Goal: Communication & Community: Answer question/provide support

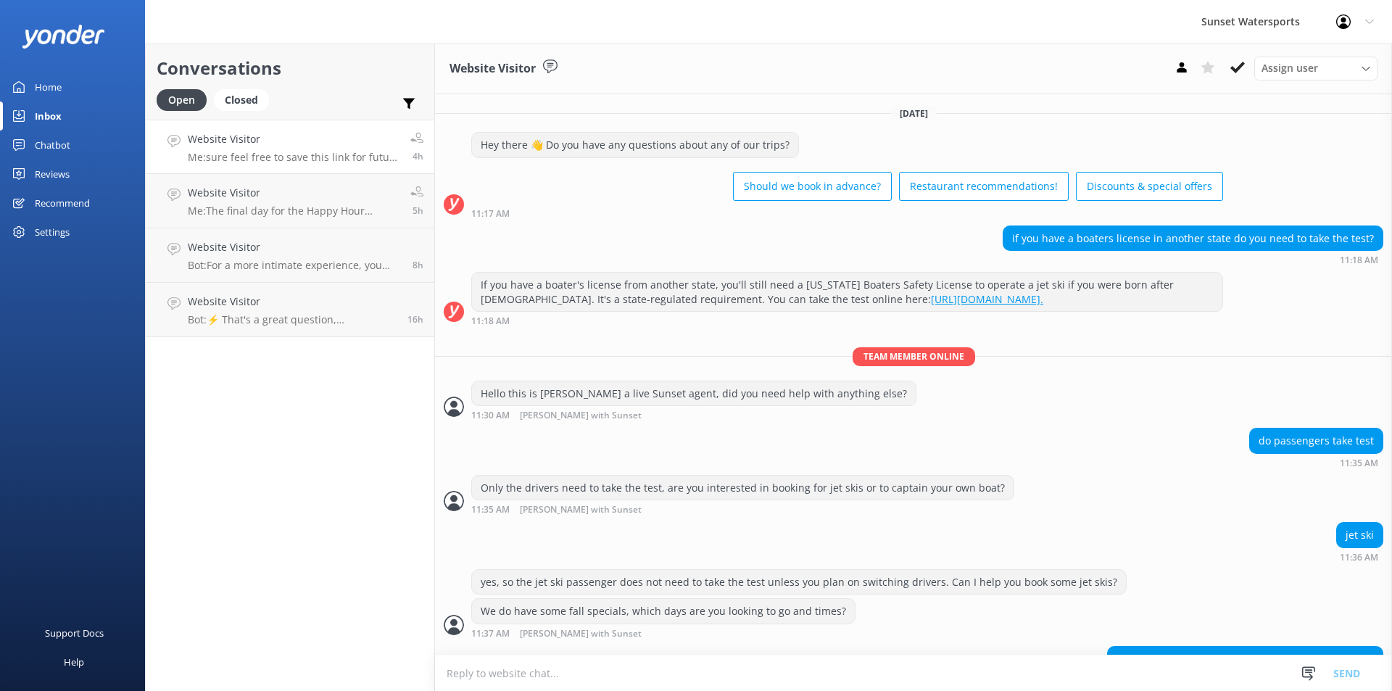
scroll to position [128, 0]
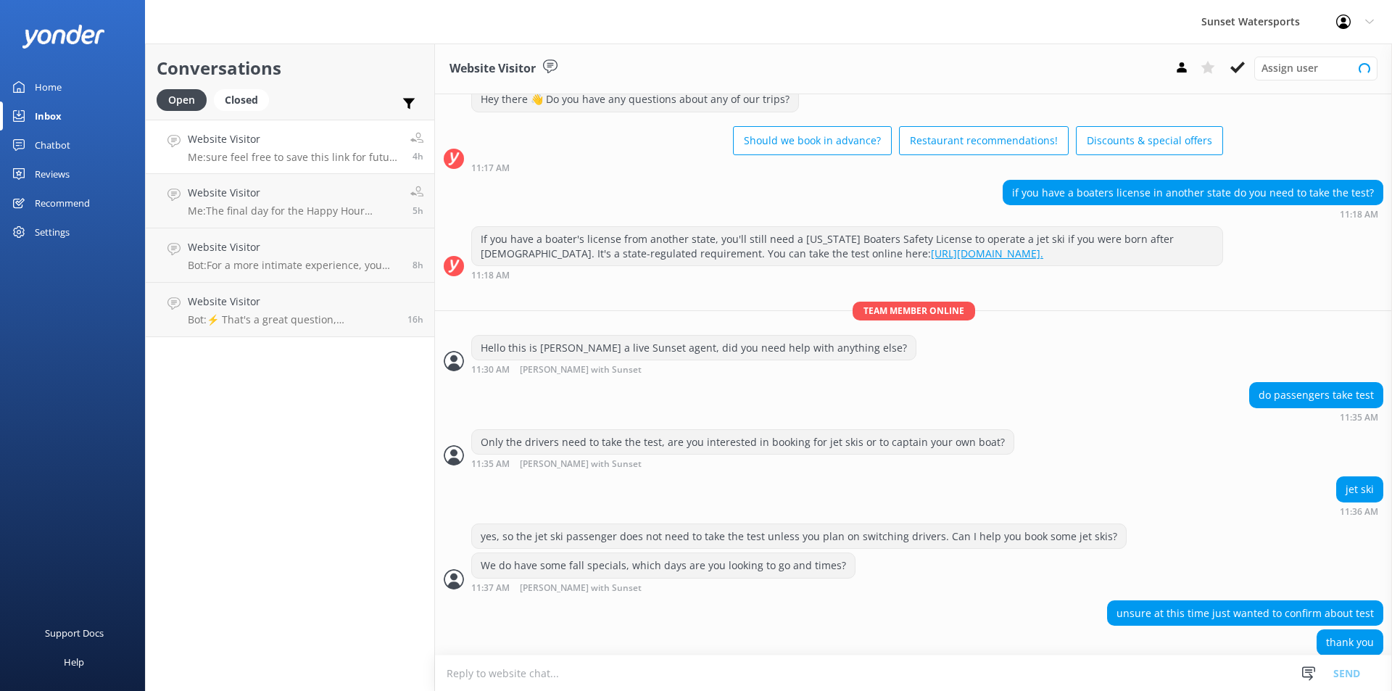
scroll to position [143, 0]
